Goal: Information Seeking & Learning: Understand process/instructions

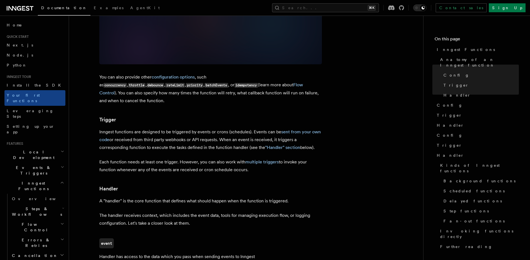
scroll to position [487, 0]
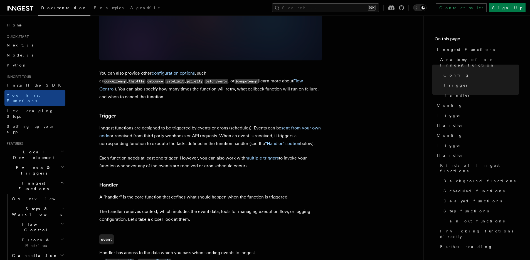
click at [52, 178] on h2 "Inngest Functions" at bounding box center [34, 186] width 61 height 16
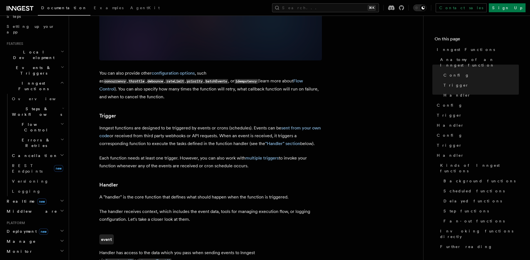
scroll to position [100, 0]
click at [49, 206] on h2 "Middleware" at bounding box center [34, 211] width 61 height 10
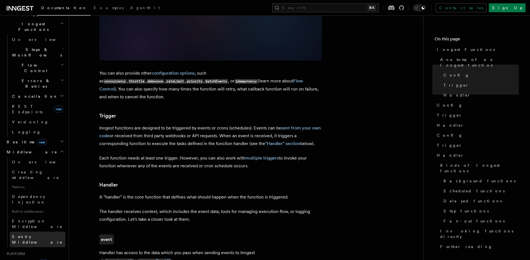
scroll to position [167, 0]
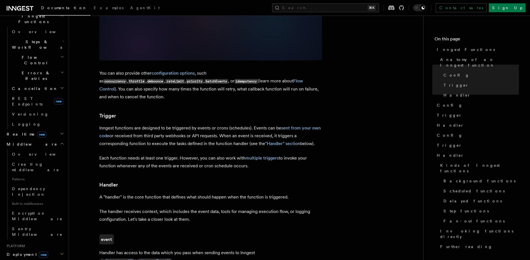
click at [46, 249] on h2 "Deployment new" at bounding box center [34, 254] width 61 height 10
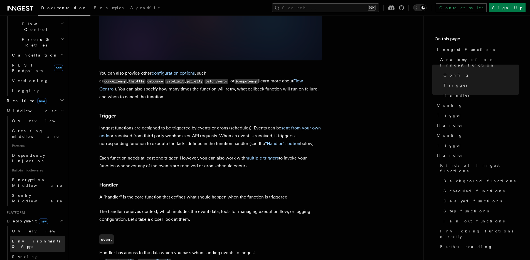
click at [48, 239] on span "Environments & Apps" at bounding box center [36, 244] width 48 height 10
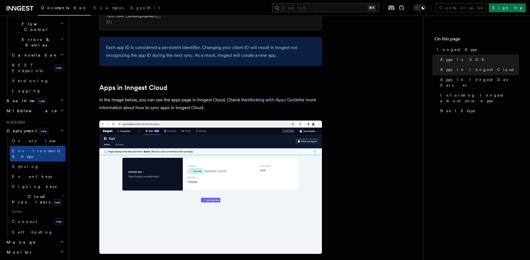
scroll to position [418, 0]
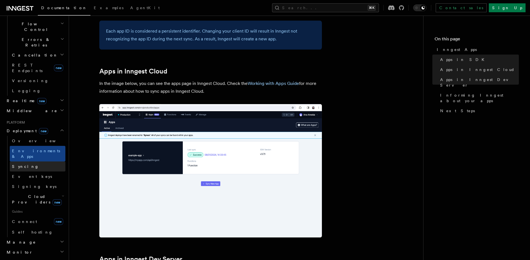
click at [45, 161] on link "Syncing" at bounding box center [38, 166] width 56 height 10
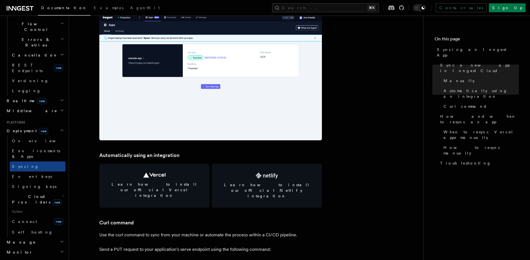
scroll to position [663, 0]
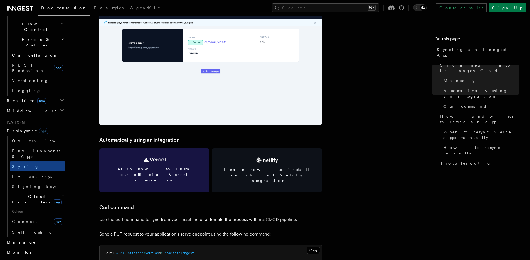
click at [172, 170] on span "Learn how to install our official Vercel integration" at bounding box center [154, 174] width 97 height 17
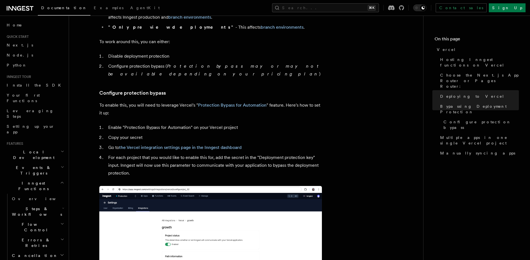
scroll to position [305, 0]
